Goal: Information Seeking & Learning: Learn about a topic

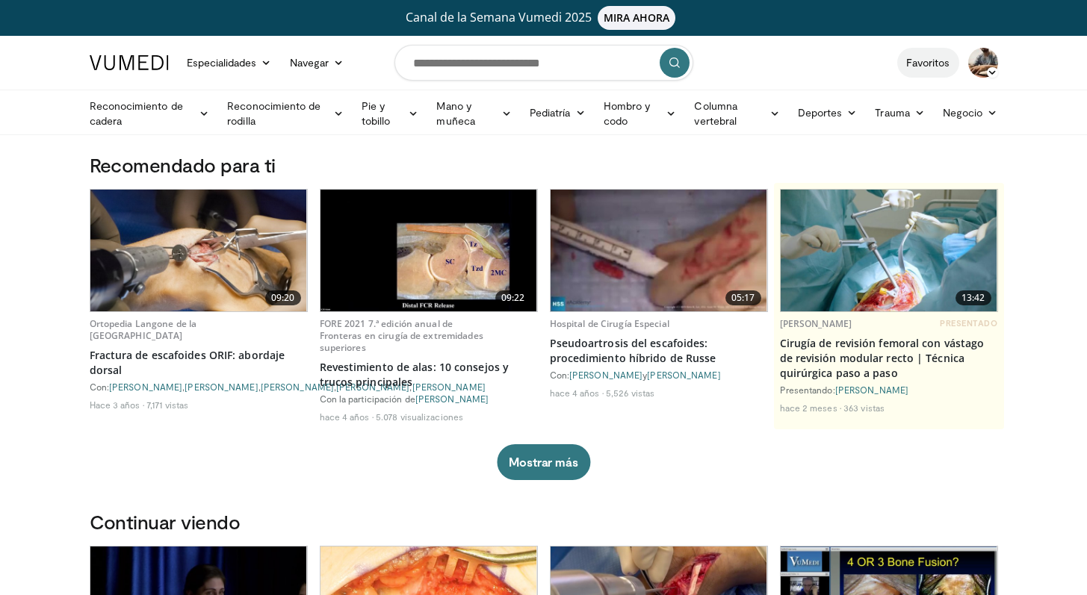
click at [923, 65] on font "Favoritos" at bounding box center [928, 62] width 44 height 13
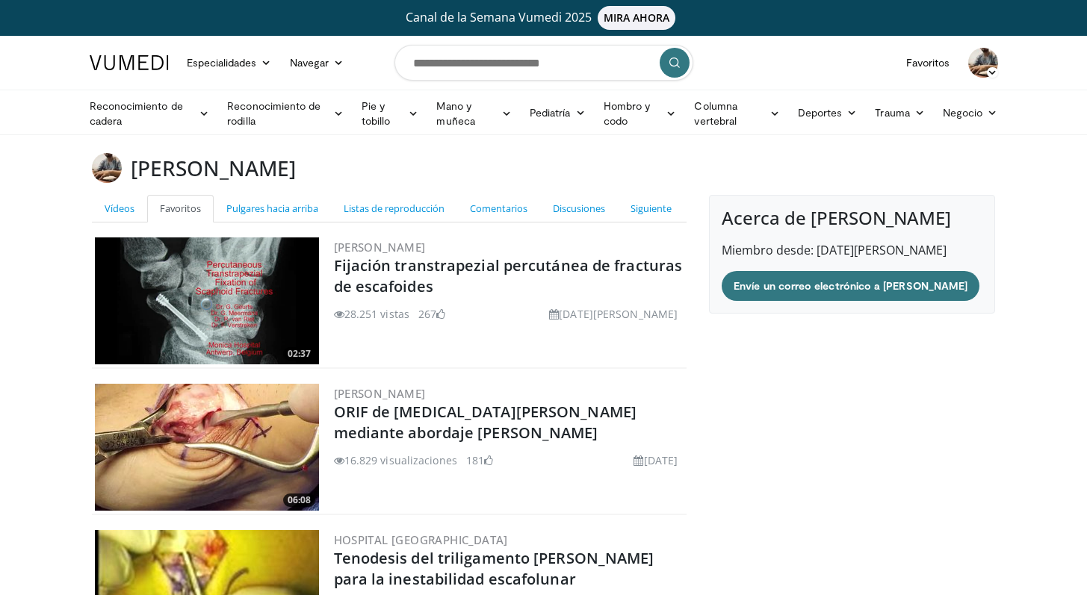
click at [147, 66] on img at bounding box center [129, 62] width 79 height 15
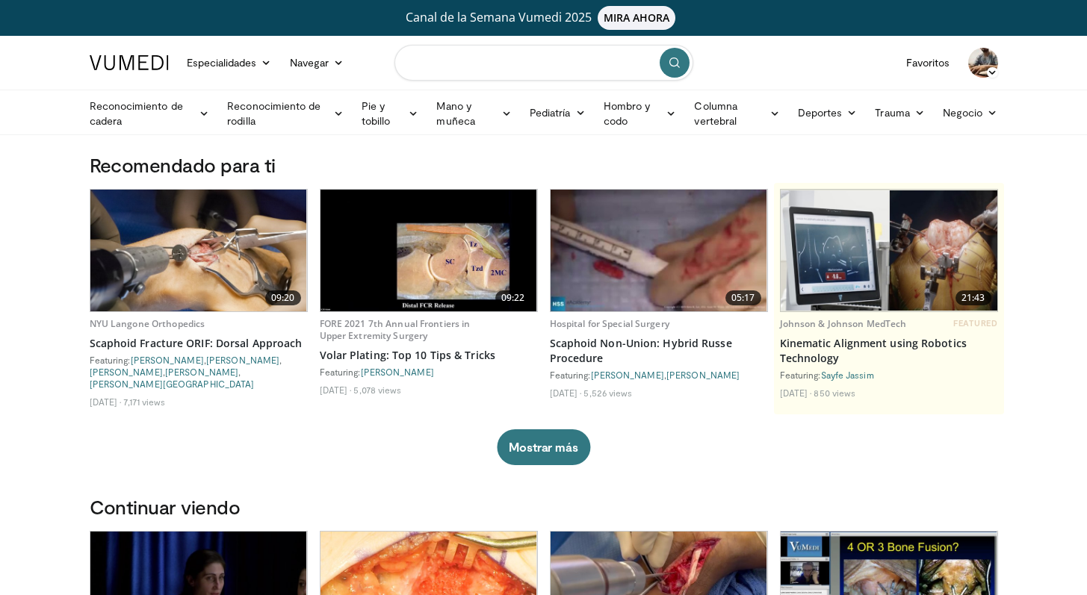
click at [464, 62] on input "Buscar temas, intervenciones" at bounding box center [543, 63] width 299 height 36
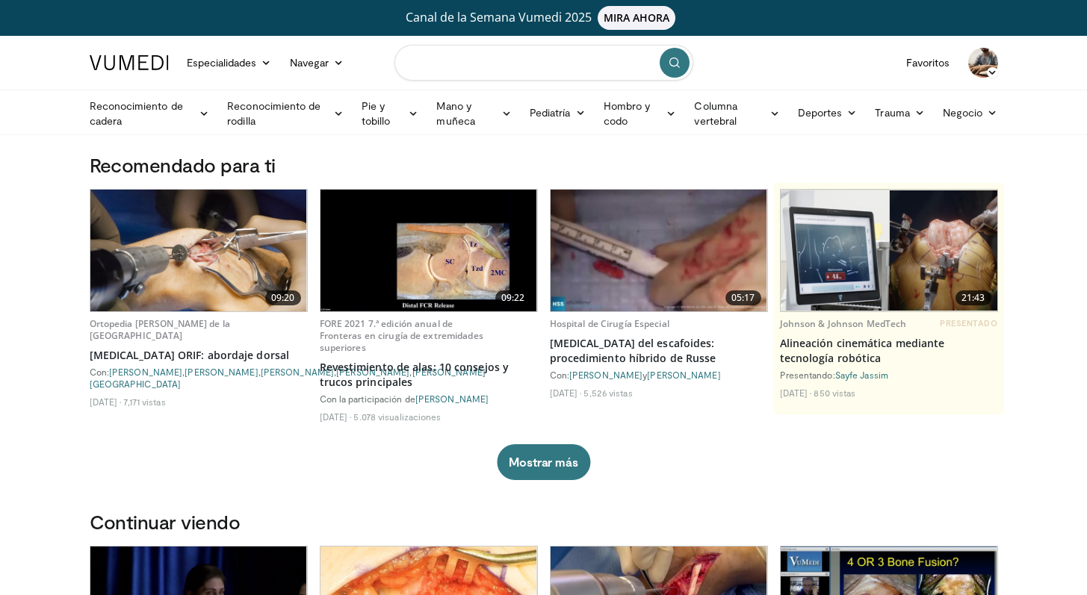
click at [439, 69] on input "Buscar temas, intervenciones" at bounding box center [543, 63] width 299 height 36
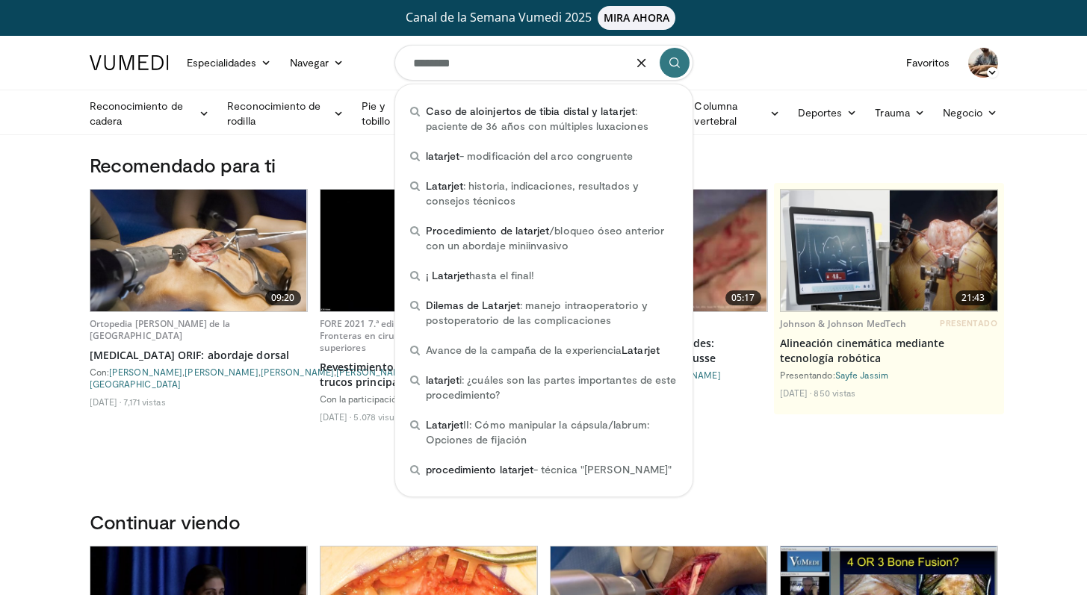
type input "********"
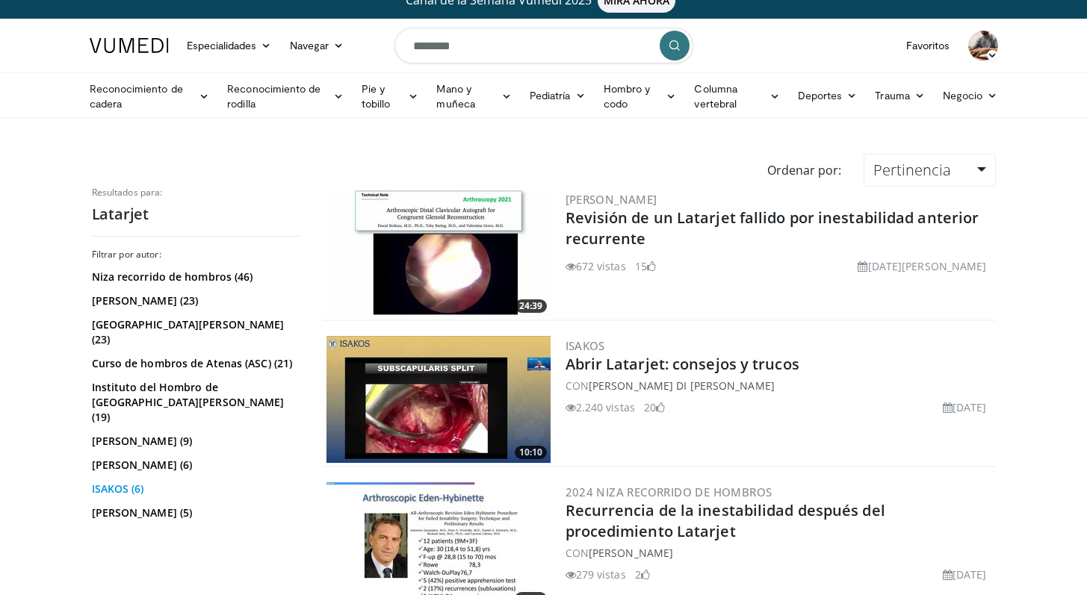
scroll to position [19, 0]
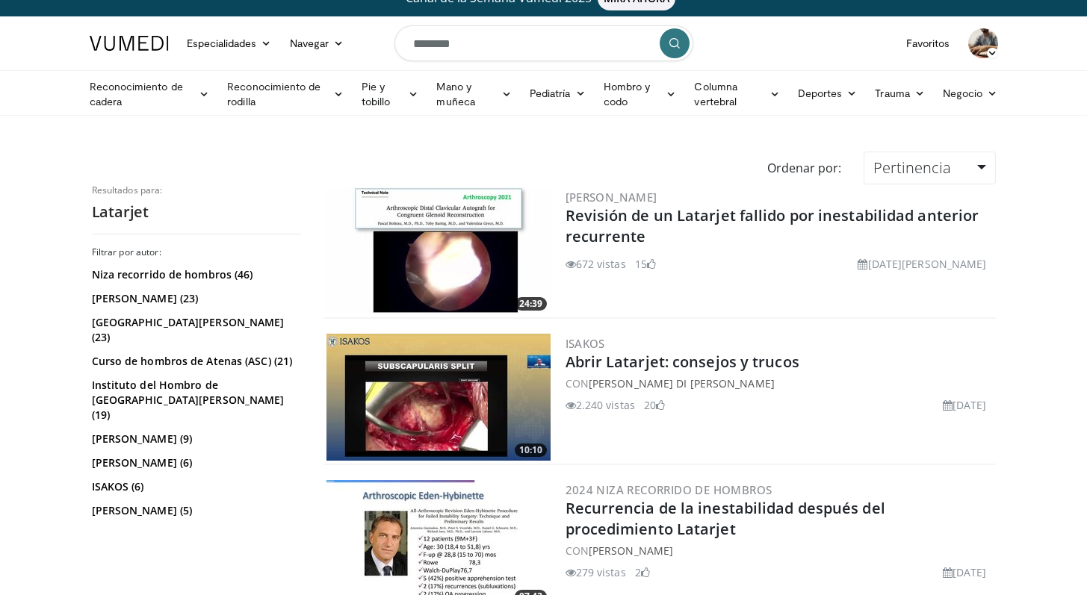
click at [430, 270] on img at bounding box center [438, 250] width 224 height 127
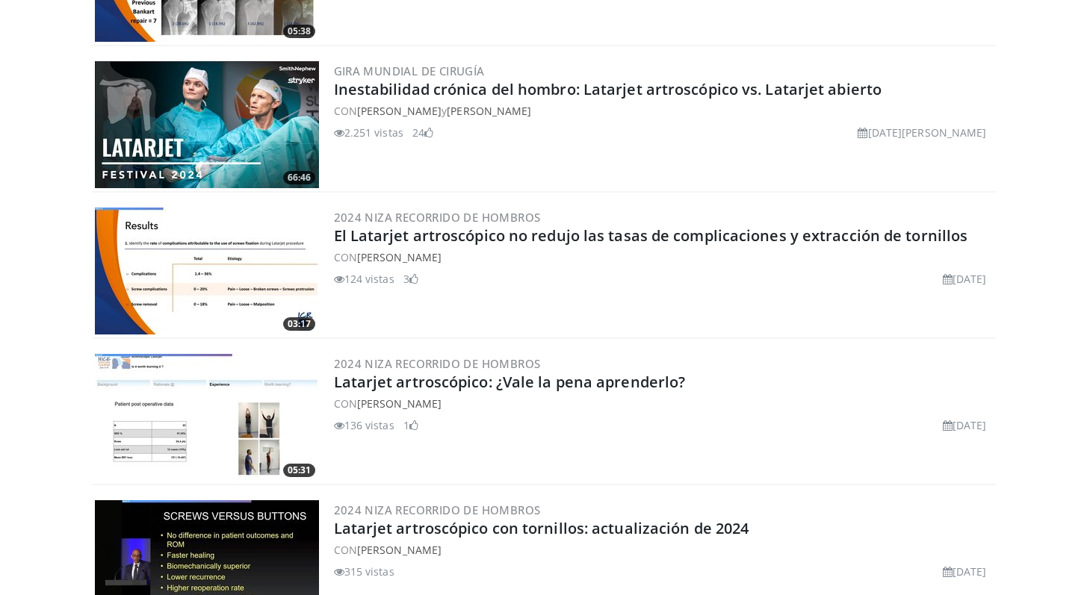
scroll to position [1596, 0]
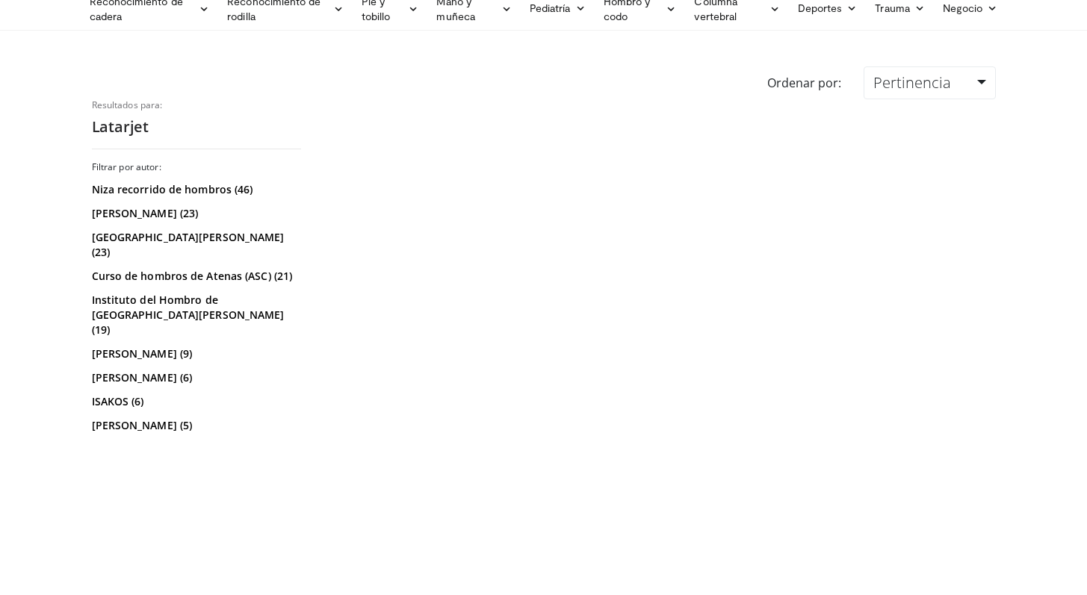
scroll to position [156, 0]
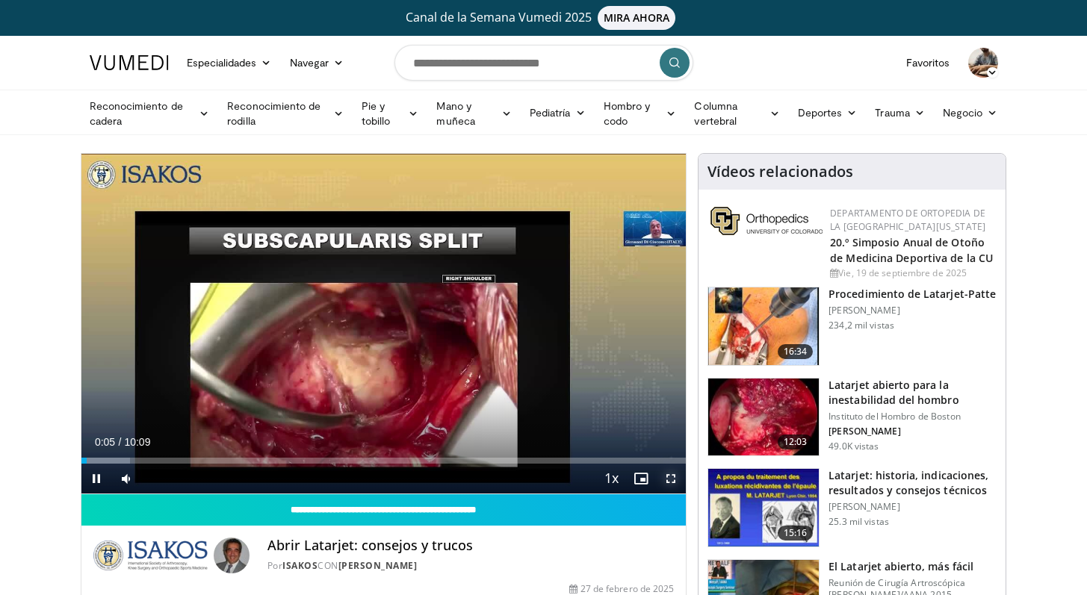
click at [668, 479] on span "Video Player" at bounding box center [671, 479] width 30 height 30
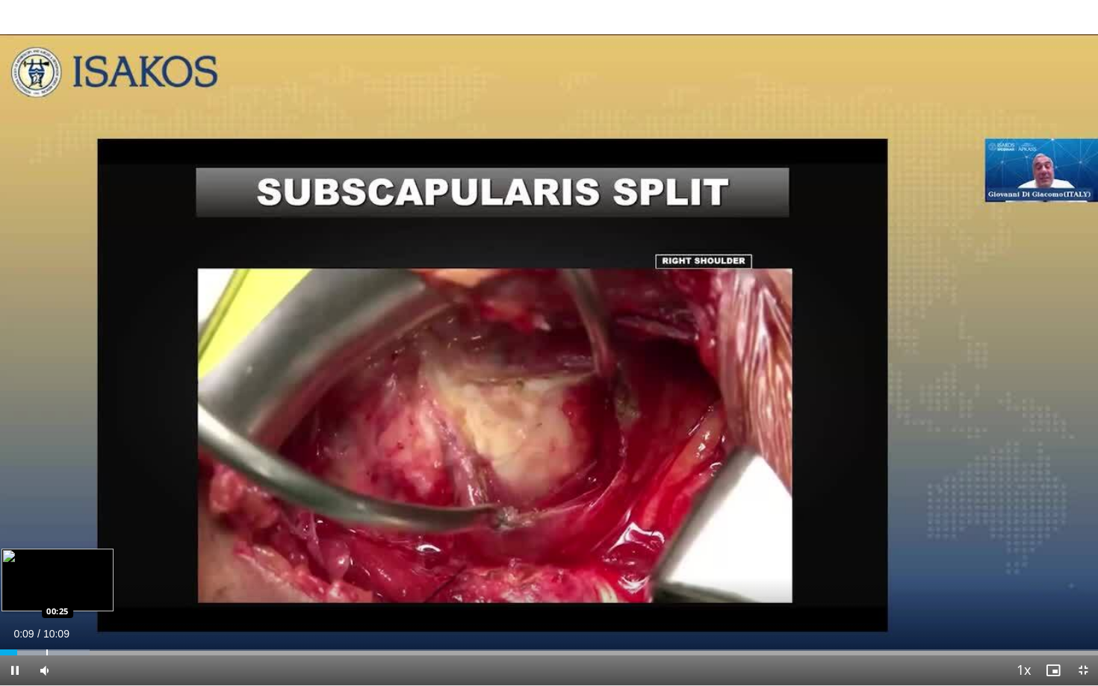
click at [46, 594] on div "Loaded : 8.13% 00:09 00:25" at bounding box center [549, 648] width 1098 height 14
click at [77, 594] on div "Loaded : 14.64% 00:29 00:42" at bounding box center [549, 648] width 1098 height 14
click at [93, 594] on div "Loaded : 17.89% 00:43 00:51" at bounding box center [549, 648] width 1098 height 14
click at [100, 594] on div "Loaded : 19.52% 00:52 00:55" at bounding box center [549, 648] width 1098 height 14
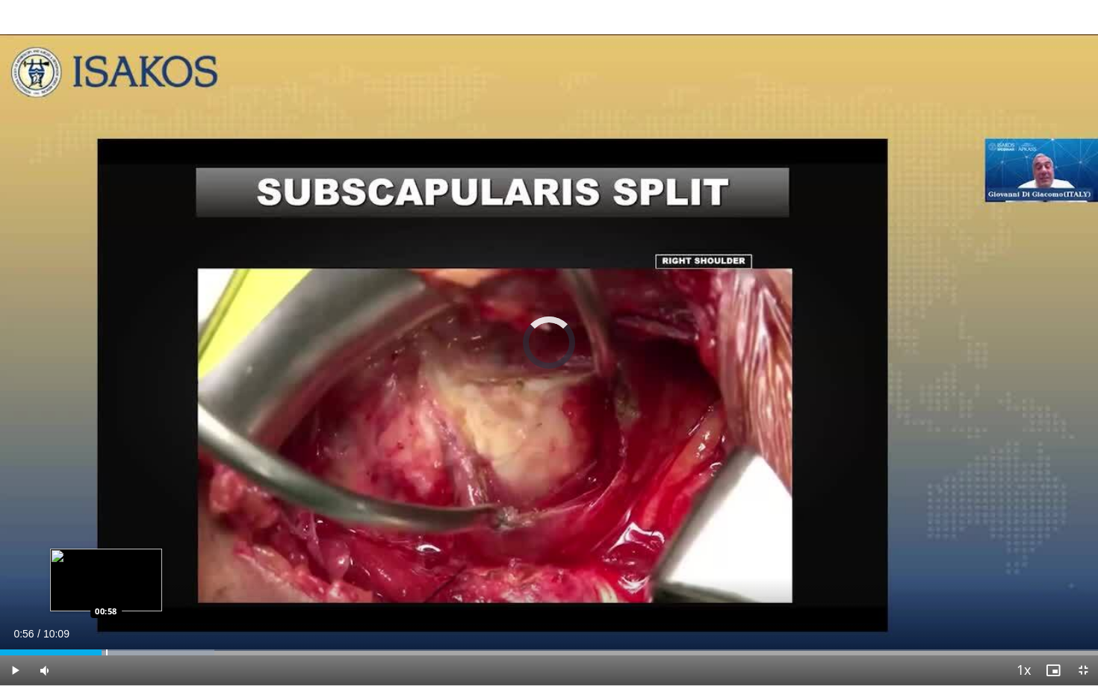
click at [106, 594] on div "Loaded : 19.52% 00:56 00:58" at bounding box center [549, 648] width 1098 height 14
click at [112, 594] on div "Loaded : 19.52% 00:59 01:02" at bounding box center [549, 648] width 1098 height 14
click at [122, 594] on div "Progress Bar" at bounding box center [122, 653] width 1 height 6
click at [128, 594] on div "Progress Bar" at bounding box center [128, 653] width 1 height 6
click at [134, 594] on div "Progress Bar" at bounding box center [134, 653] width 1 height 6
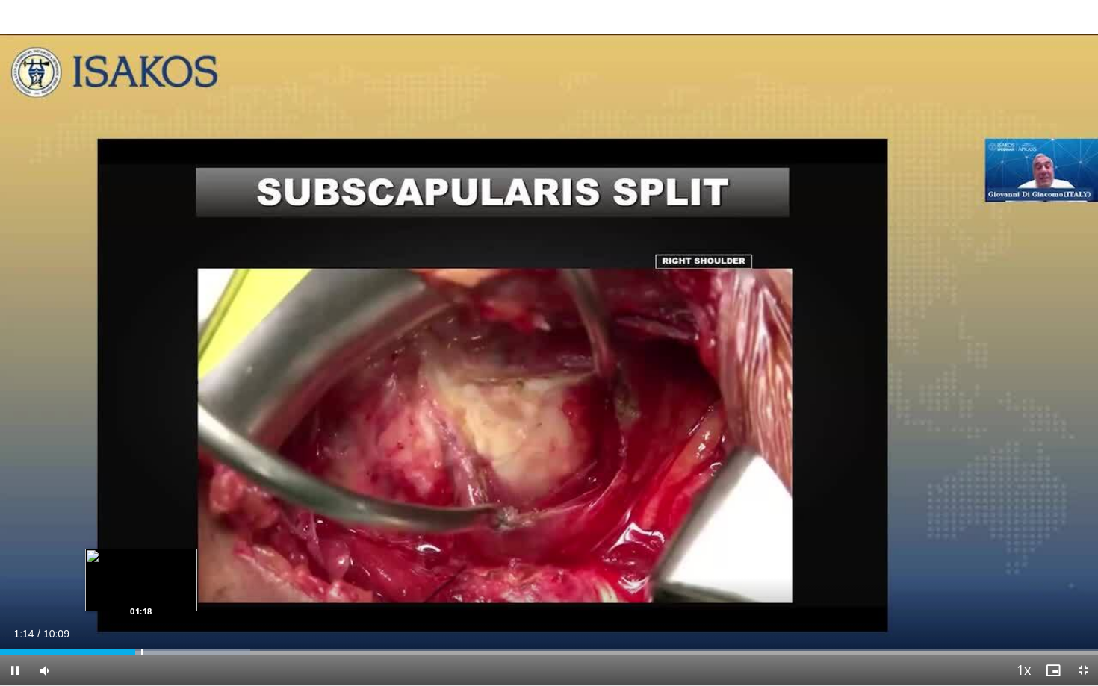
click at [142, 594] on div "Progress Bar" at bounding box center [141, 653] width 1 height 6
click at [159, 594] on div "Current Time 1:20 / Duration 10:09 Pause Skip Backward Skip Forward Mute Loaded…" at bounding box center [549, 671] width 1098 height 30
click at [173, 594] on div "Progress Bar" at bounding box center [173, 653] width 1 height 6
click at [178, 594] on div "Progress Bar" at bounding box center [177, 653] width 1 height 6
click at [187, 594] on div "Progress Bar" at bounding box center [185, 653] width 1 height 6
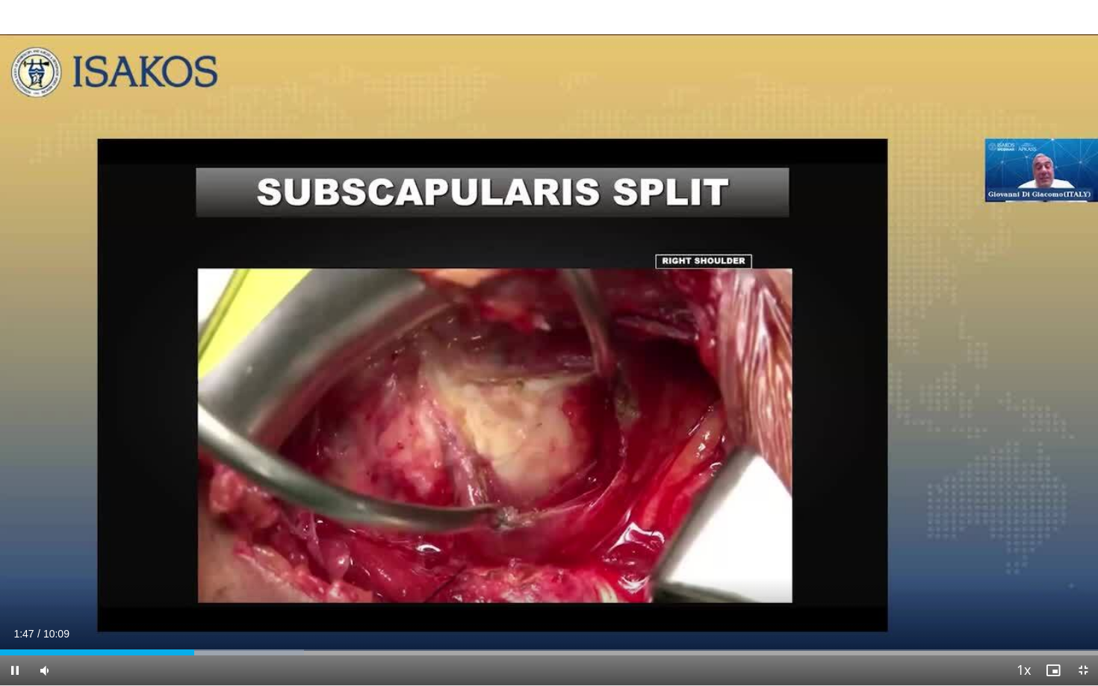
click at [170, 594] on div "Current Time 1:47 / Duration 10:09 Pause Skip Backward Skip Forward Mute Loaded…" at bounding box center [549, 671] width 1098 height 30
click at [161, 594] on div "Progress Bar" at bounding box center [161, 653] width 1 height 6
click at [184, 594] on div "Progress Bar" at bounding box center [183, 653] width 1 height 6
click at [168, 594] on div "Progress Bar" at bounding box center [168, 653] width 1 height 6
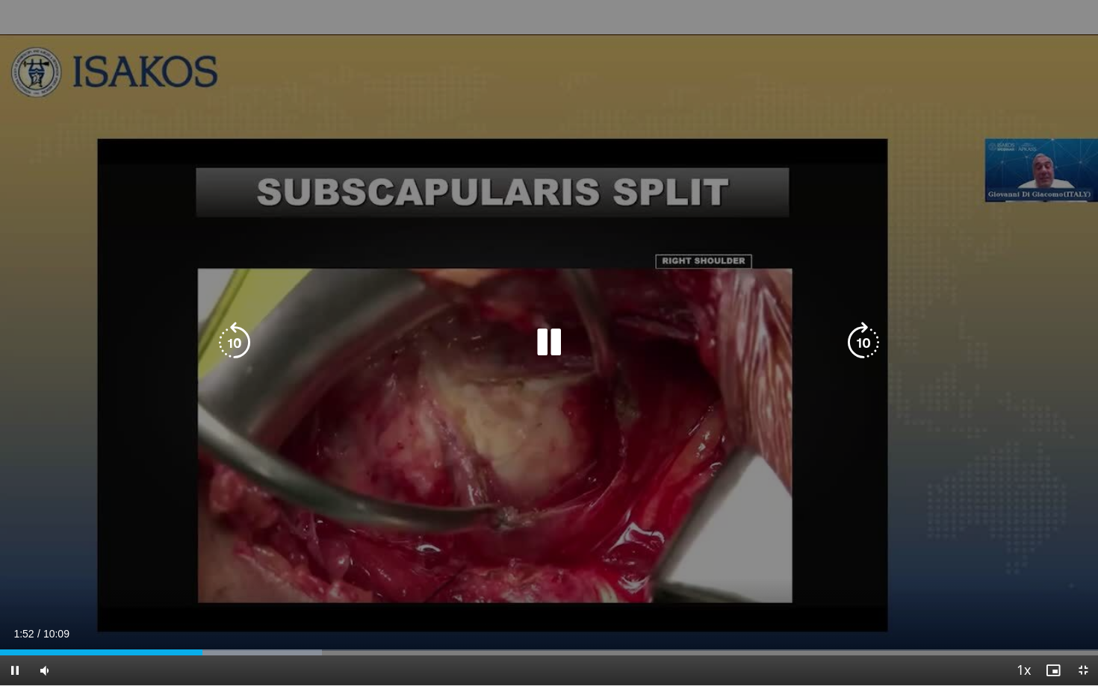
click at [208, 594] on div "Loaded : 29.29% 01:52 01:55" at bounding box center [549, 653] width 1098 height 6
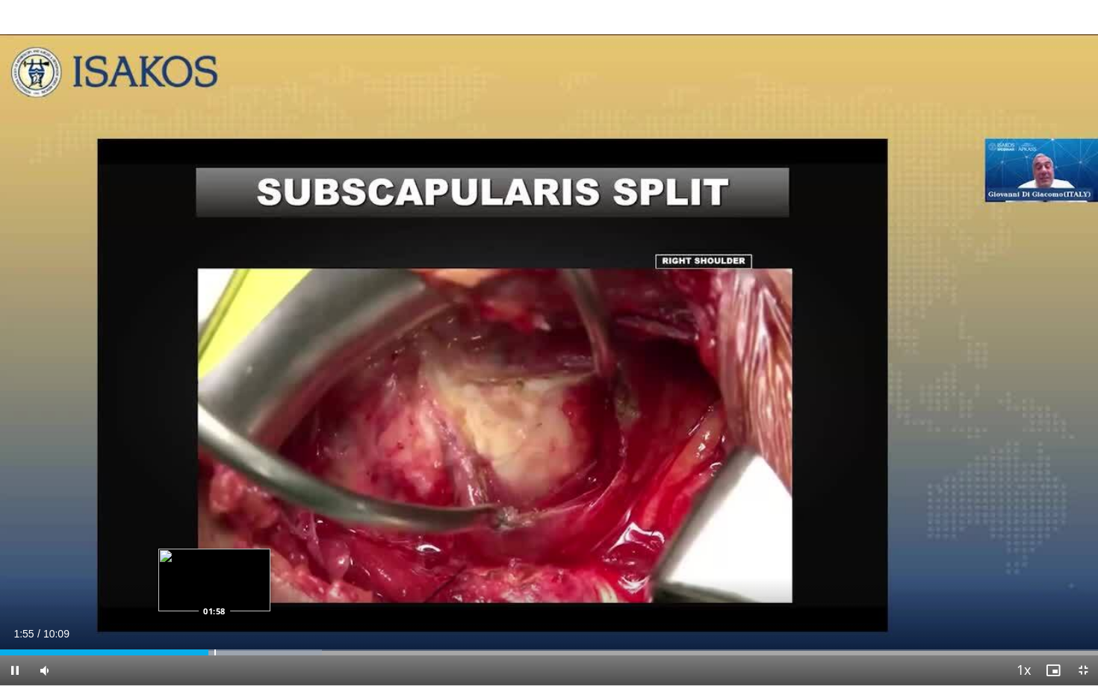
click at [214, 594] on div "Progress Bar" at bounding box center [214, 653] width 1 height 6
click at [221, 594] on div "Progress Bar" at bounding box center [221, 653] width 1 height 6
click at [227, 594] on div "Progress Bar" at bounding box center [226, 653] width 1 height 6
click at [231, 594] on div "Progress Bar" at bounding box center [229, 653] width 1 height 6
click at [237, 594] on div "Progress Bar" at bounding box center [236, 653] width 1 height 6
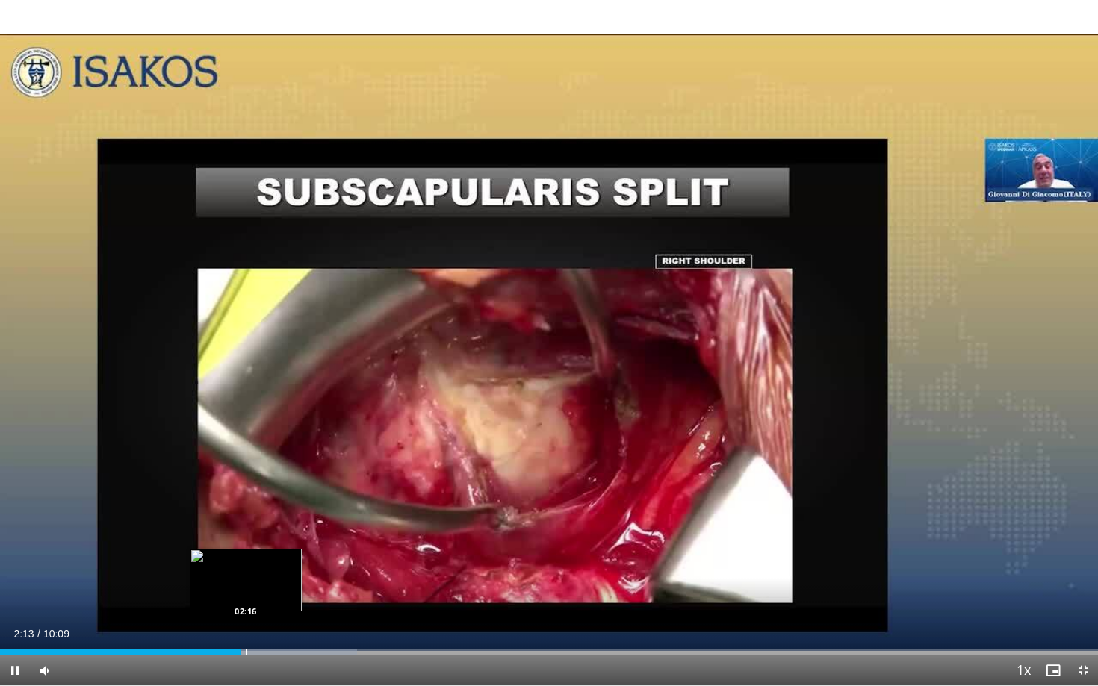
click at [246, 594] on div "Progress Bar" at bounding box center [246, 653] width 1 height 6
click at [254, 594] on div "Progress Bar" at bounding box center [254, 653] width 1 height 6
click at [275, 594] on div "Progress Bar" at bounding box center [275, 653] width 1 height 6
click at [280, 594] on div "Current Time 2:32 / Duration 10:09 Pause Skip Backward Skip Forward Mute Loaded…" at bounding box center [549, 671] width 1098 height 30
click at [283, 594] on div "Progress Bar" at bounding box center [282, 653] width 1 height 6
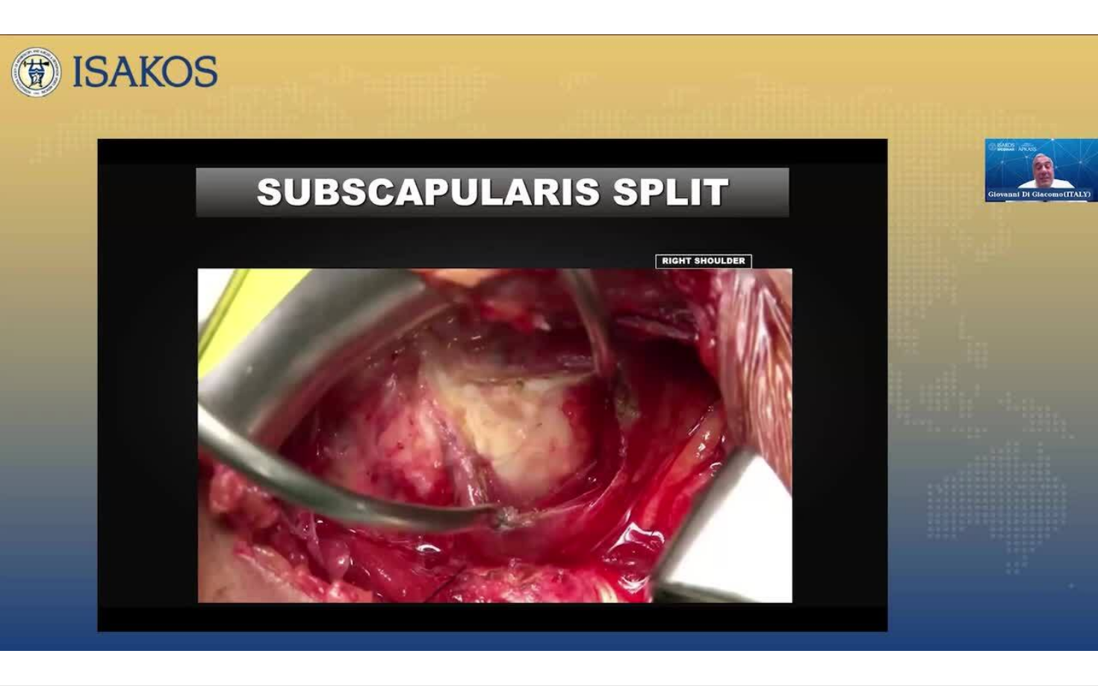
click at [290, 594] on div "10 seconds Tap to unmute" at bounding box center [549, 343] width 1098 height 686
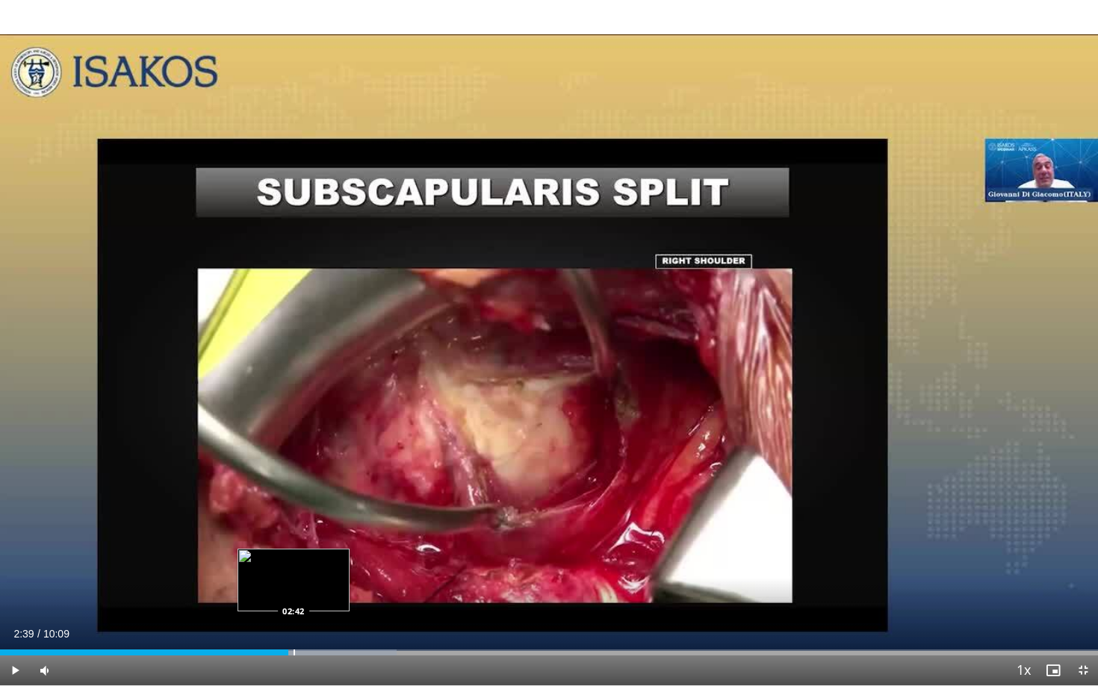
click at [295, 594] on div "Progress Bar" at bounding box center [293, 653] width 1 height 6
click at [300, 594] on div "Progress Bar" at bounding box center [300, 653] width 1 height 6
click at [302, 594] on div "Progress Bar" at bounding box center [302, 653] width 1 height 6
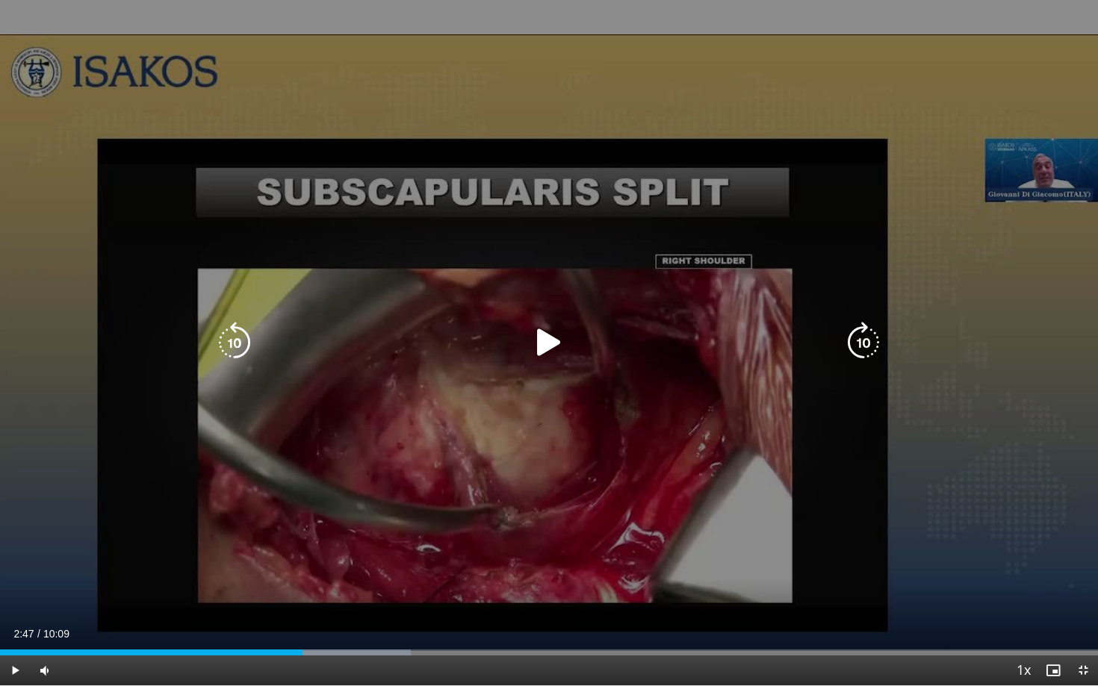
click at [428, 503] on div "10 seconds Tap to unmute" at bounding box center [549, 343] width 1098 height 686
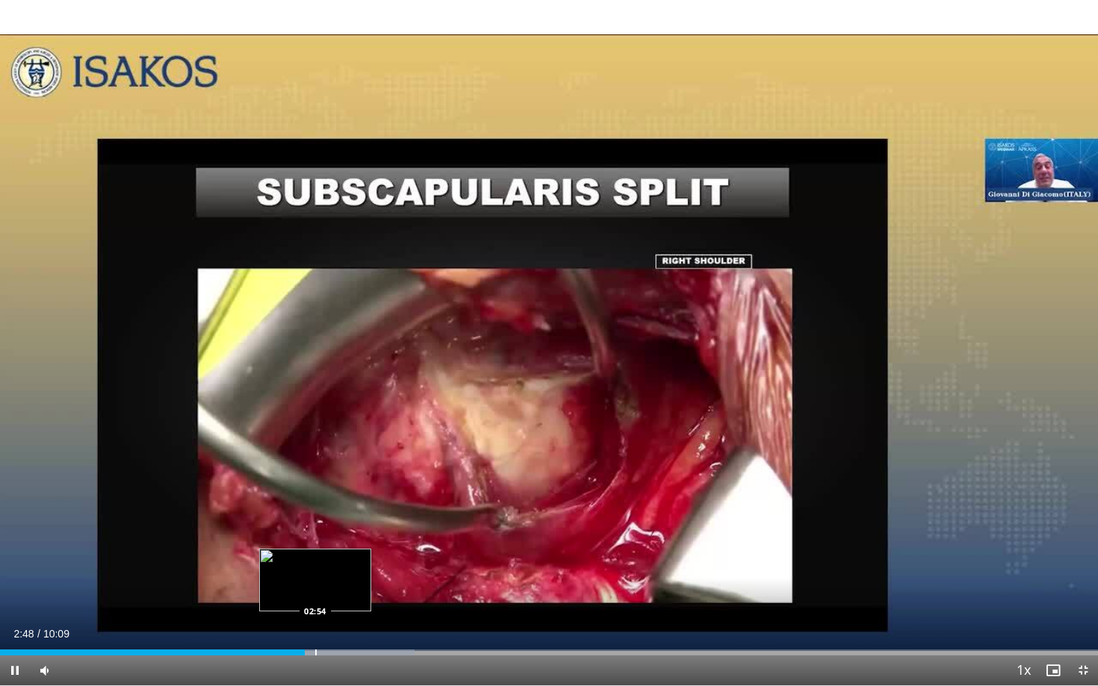
click at [315, 594] on div "Progress Bar" at bounding box center [315, 653] width 1 height 6
click at [325, 594] on div "Progress Bar" at bounding box center [325, 653] width 1 height 6
click at [333, 594] on div "Progress Bar" at bounding box center [332, 653] width 1 height 6
click at [342, 594] on div "Progress Bar" at bounding box center [342, 653] width 1 height 6
click at [352, 594] on div "Progress Bar" at bounding box center [352, 653] width 1 height 6
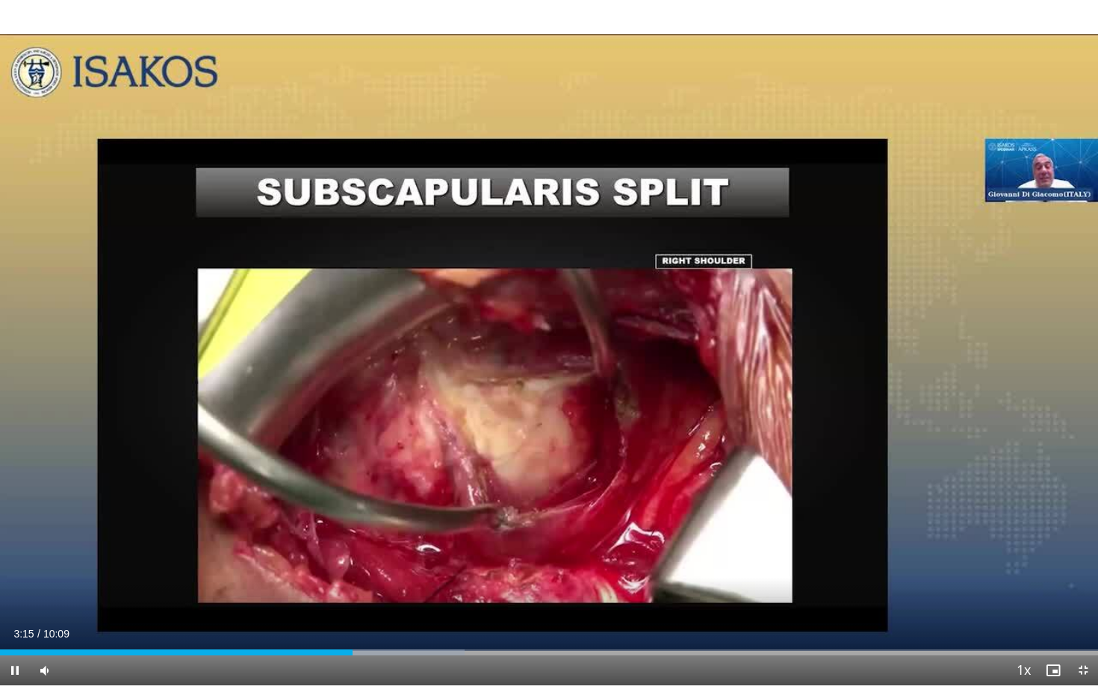
click at [358, 594] on div "Current Time 3:15 / Duration 10:09 Pause Skip Backward Skip Forward Mute Loaded…" at bounding box center [549, 671] width 1098 height 30
click at [365, 594] on div "Progress Bar" at bounding box center [365, 653] width 1 height 6
click at [367, 594] on div "Progress Bar" at bounding box center [366, 653] width 1 height 6
click at [407, 594] on div "Progress Bar" at bounding box center [407, 653] width 1 height 6
click at [436, 594] on div "Progress Bar" at bounding box center [436, 653] width 1 height 6
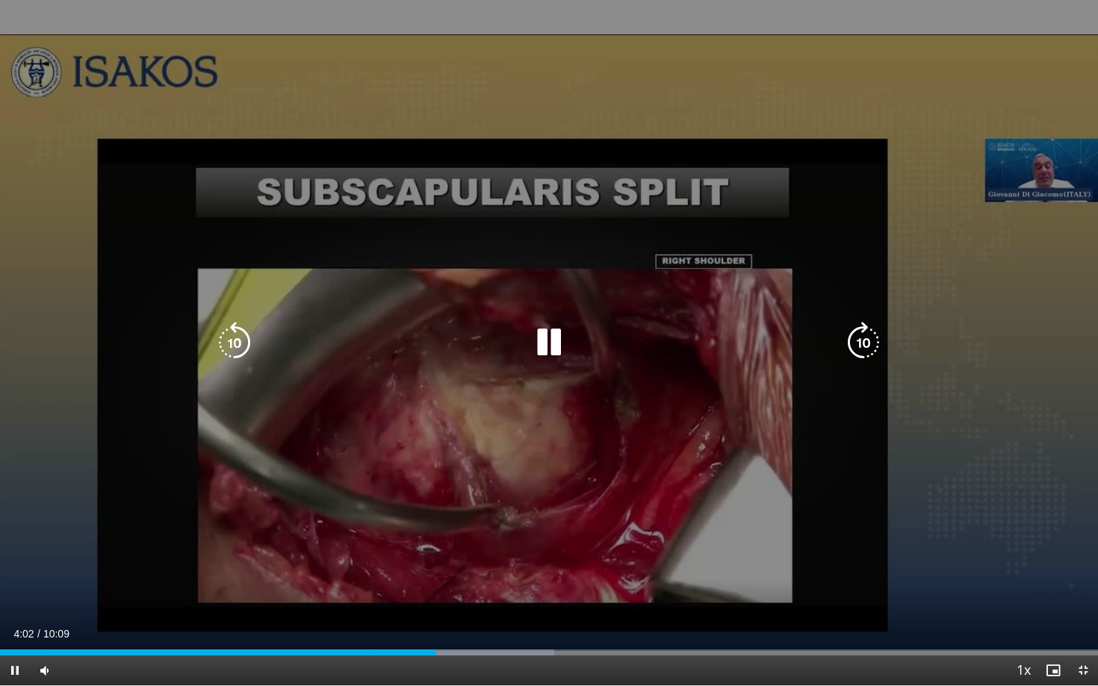
click at [443, 594] on div "10 seconds Tap to unmute" at bounding box center [549, 343] width 1098 height 686
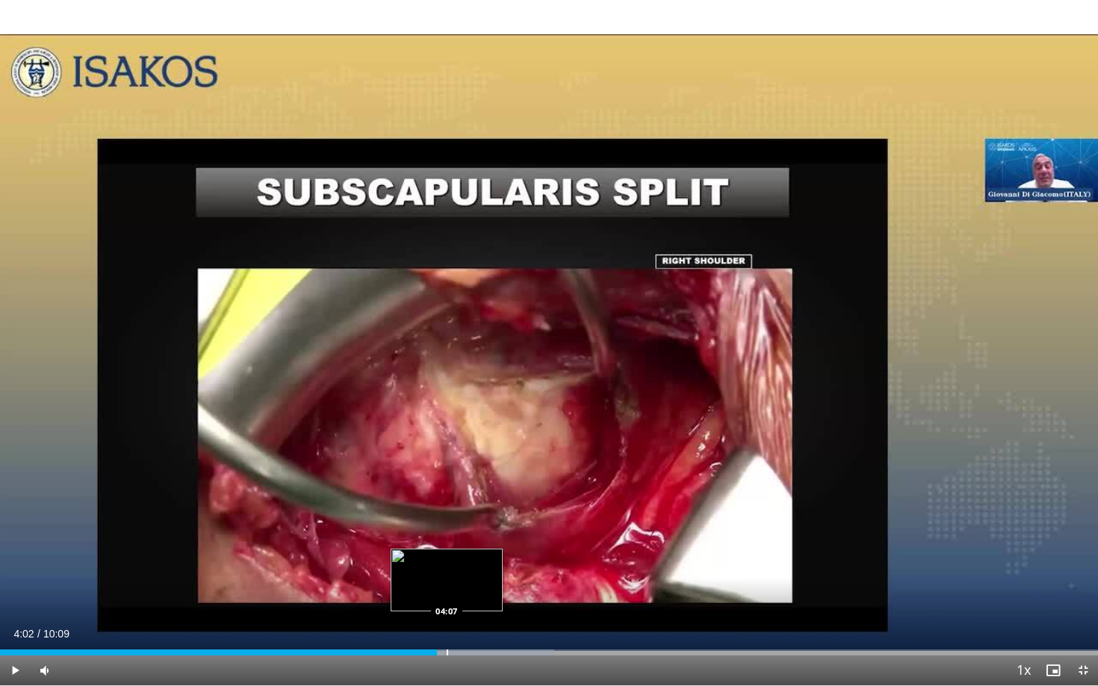
click at [448, 594] on div "Progress Bar" at bounding box center [447, 653] width 1 height 6
click at [456, 594] on div "Progress Bar" at bounding box center [456, 653] width 1 height 6
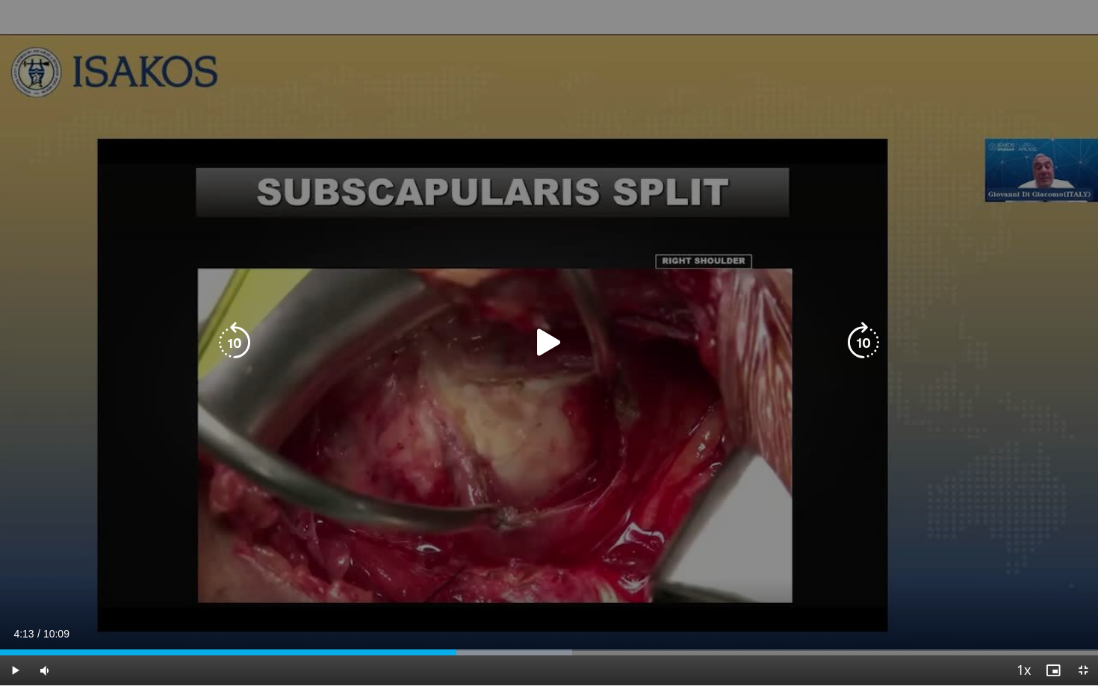
click at [455, 500] on div "10 seconds Tap to unmute" at bounding box center [549, 343] width 1098 height 686
click at [657, 502] on div "10 seconds Tap to unmute" at bounding box center [549, 343] width 1098 height 686
click at [692, 503] on div "10 seconds Tap to unmute" at bounding box center [549, 343] width 1098 height 686
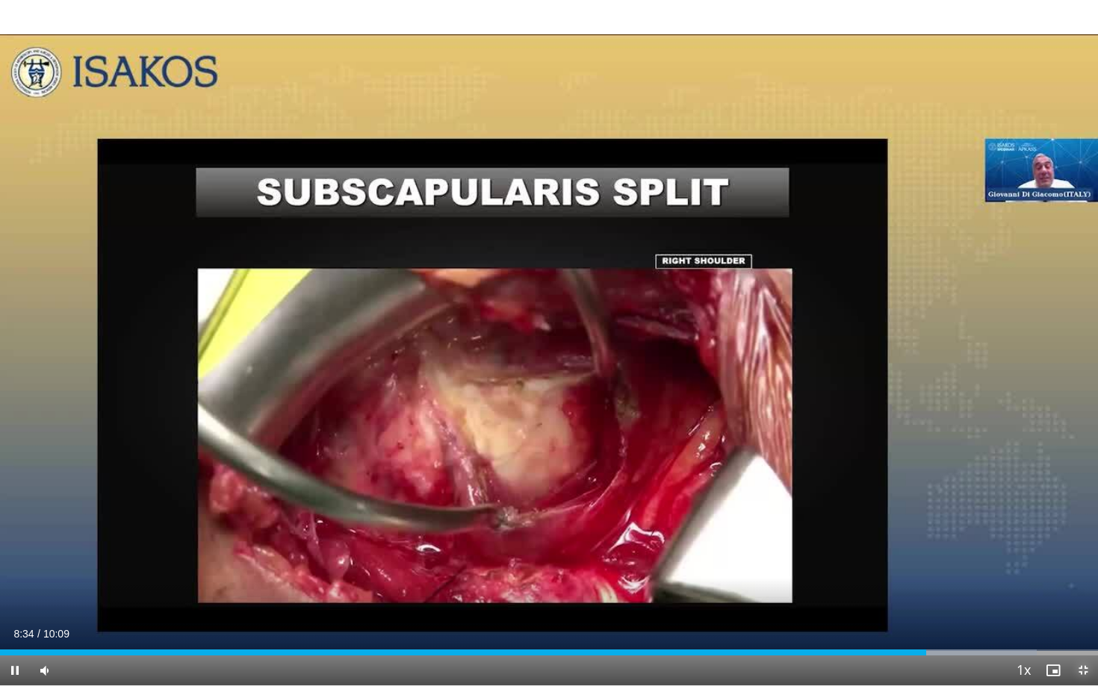
click at [1079, 594] on span "Video Player" at bounding box center [1083, 671] width 30 height 30
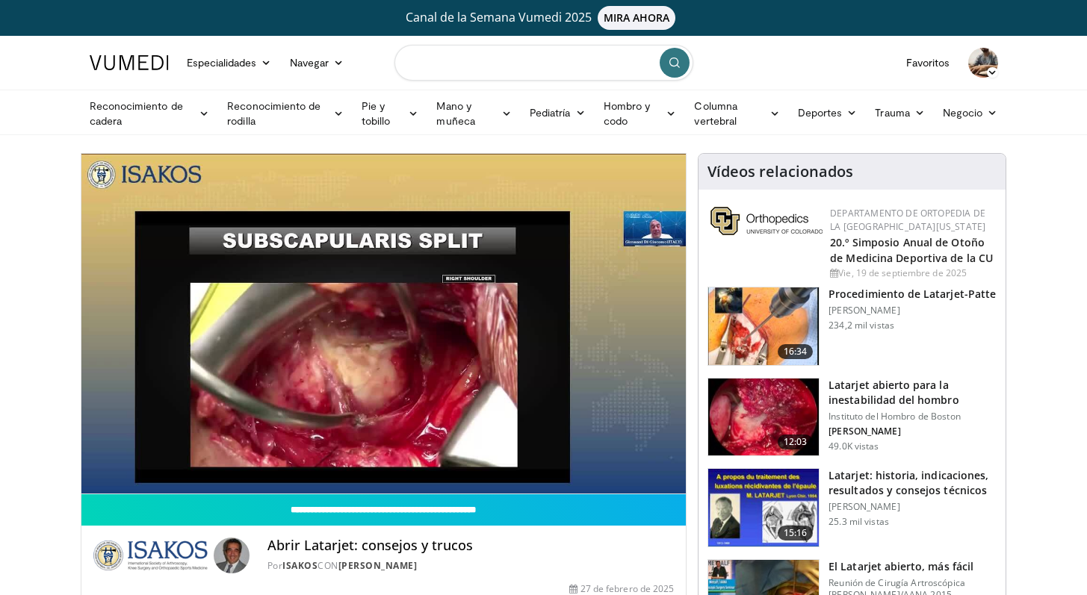
click at [433, 65] on input "Buscar temas, intervenciones" at bounding box center [543, 63] width 299 height 36
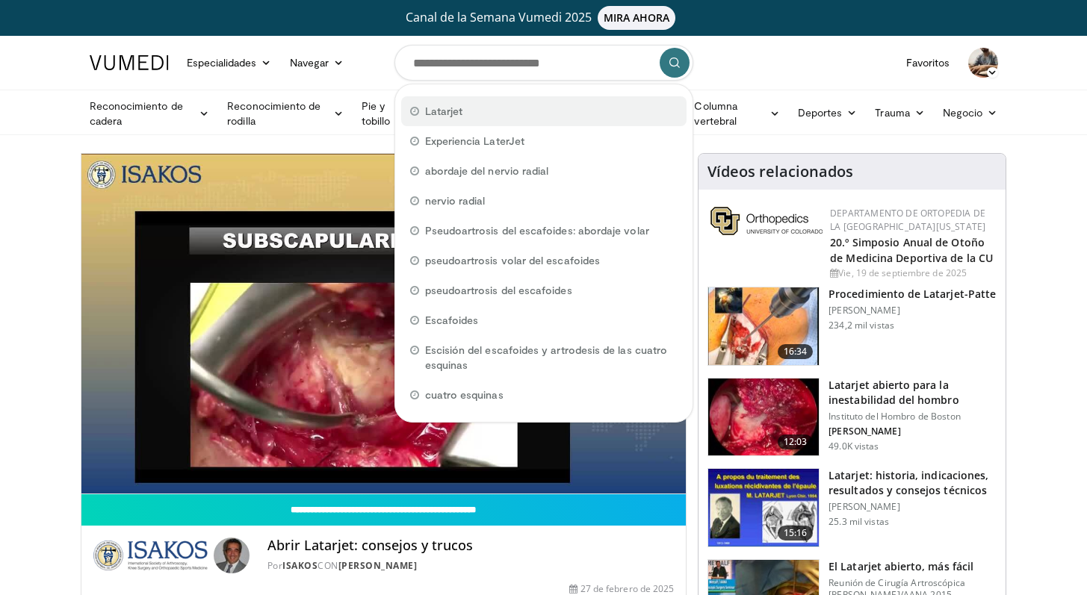
click at [455, 105] on span "Latarjet" at bounding box center [444, 111] width 38 height 15
type input "********"
